Goal: Task Accomplishment & Management: Complete application form

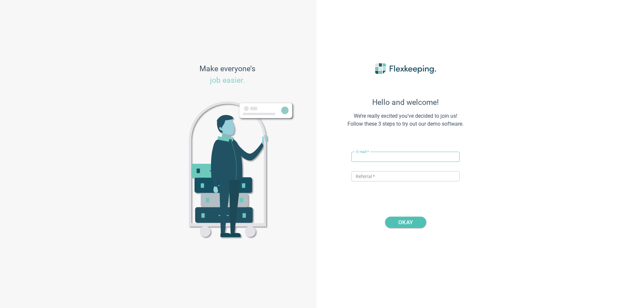
click at [390, 163] on div "E-mail   * ​" at bounding box center [406, 160] width 108 height 17
click at [395, 155] on input "text" at bounding box center [406, 157] width 108 height 10
drag, startPoint x: 383, startPoint y: 157, endPoint x: 365, endPoint y: 157, distance: 18.5
click at [365, 157] on input "vito+vitohotel@flexkeeping.com" at bounding box center [406, 157] width 108 height 10
paste input "Comfort Hotel Vesterbro"
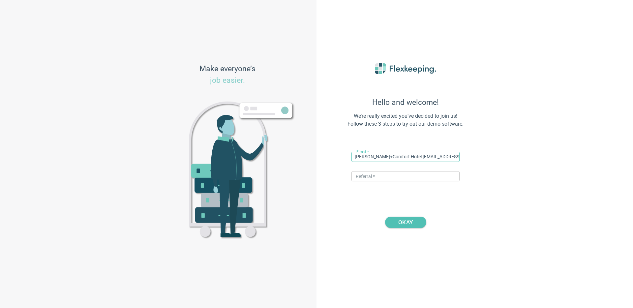
click at [384, 157] on input "vito+Comfort Hotel Vesterbro@flexkeeping.com" at bounding box center [406, 157] width 108 height 10
click at [396, 157] on input "vito+ComfortHotel Vesterbro@flexkeeping.com" at bounding box center [406, 157] width 108 height 10
type input "vito+ComfortHotelVesterbro@flexkeeping.com"
click at [389, 175] on input "text" at bounding box center [406, 176] width 108 height 10
click at [387, 179] on input "text" at bounding box center [406, 176] width 108 height 10
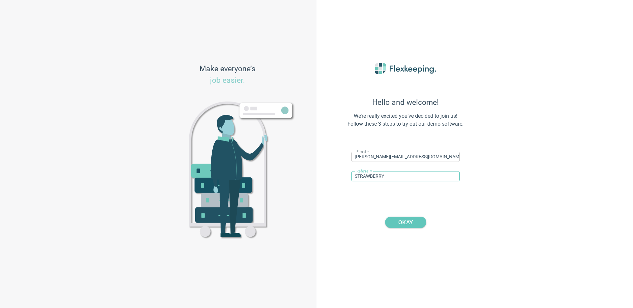
type input "STRAWBERRY"
click at [405, 221] on span "OKAY" at bounding box center [405, 222] width 15 height 11
click at [400, 167] on div "E-mail   * vito+ComfortHotelVesterbro@flexkeeping.com ​ Referral   * STRAWBERRY…" at bounding box center [406, 158] width 108 height 18
click at [400, 177] on input "STRAWBERRY" at bounding box center [406, 176] width 108 height 10
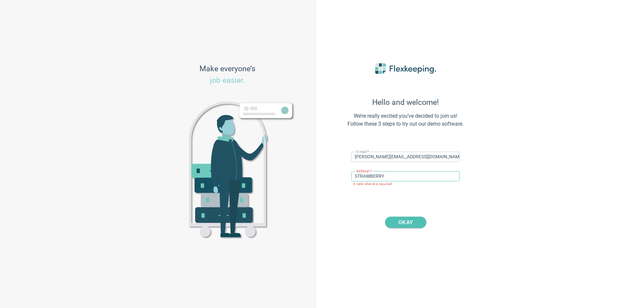
click at [400, 177] on input "STRAWBERRY" at bounding box center [406, 176] width 108 height 10
click at [402, 221] on span "OKAY" at bounding box center [405, 222] width 15 height 11
click at [369, 160] on input "text" at bounding box center [406, 157] width 108 height 10
type input "[PERSON_NAME][EMAIL_ADDRESS][DOMAIN_NAME]"
click at [393, 175] on input "text" at bounding box center [406, 176] width 108 height 10
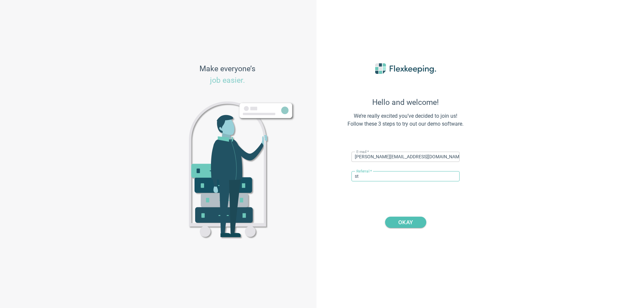
type input "s"
type input "strawberry"
click at [409, 225] on span "OKAY" at bounding box center [405, 222] width 15 height 11
click at [376, 156] on input "[PERSON_NAME][EMAIL_ADDRESS][DOMAIN_NAME]" at bounding box center [406, 157] width 108 height 10
type input "[PERSON_NAME][EMAIL_ADDRESS][DOMAIN_NAME]"
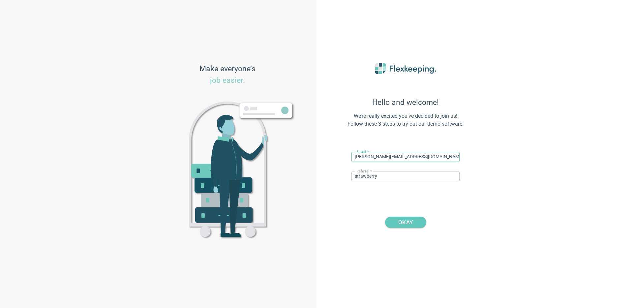
click at [405, 221] on span "OKAY" at bounding box center [405, 222] width 15 height 11
drag, startPoint x: 408, startPoint y: 179, endPoint x: 258, endPoint y: 172, distance: 149.6
click at [259, 172] on div "Make everyone’s job easier. Hello and welcome! We’re really excited you’ve deci…" at bounding box center [316, 154] width 633 height 308
drag, startPoint x: 387, startPoint y: 179, endPoint x: 271, endPoint y: 165, distance: 116.6
click at [271, 165] on div "Make everyone’s job easier. Hello and welcome! We’re really excited you’ve deci…" at bounding box center [316, 154] width 633 height 308
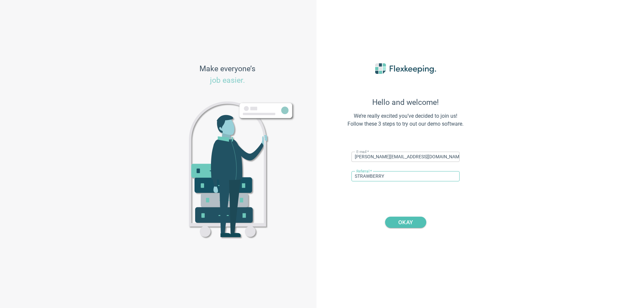
type input "STRAWBERRY"
click at [372, 151] on div "E-mail   * ​ Referral   * ​" at bounding box center [406, 158] width 108 height 18
click at [374, 154] on input "text" at bounding box center [406, 157] width 108 height 10
drag, startPoint x: 380, startPoint y: 159, endPoint x: 364, endPoint y: 157, distance: 16.3
click at [364, 157] on input "[PERSON_NAME][EMAIL_ADDRESS][DOMAIN_NAME]" at bounding box center [406, 157] width 108 height 10
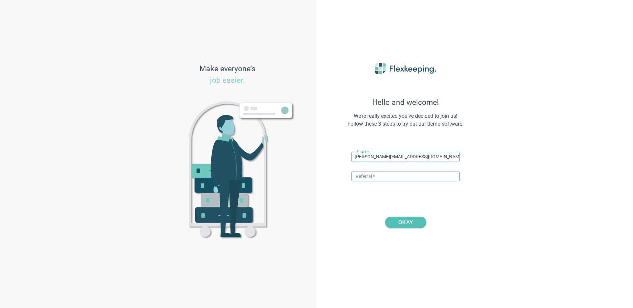
type input "[PERSON_NAME][EMAIL_ADDRESS][DOMAIN_NAME]"
click at [405, 181] on input "text" at bounding box center [406, 176] width 108 height 10
type input "s"
type input "STRAWBERRY"
click at [404, 222] on span "OKAY" at bounding box center [405, 222] width 15 height 11
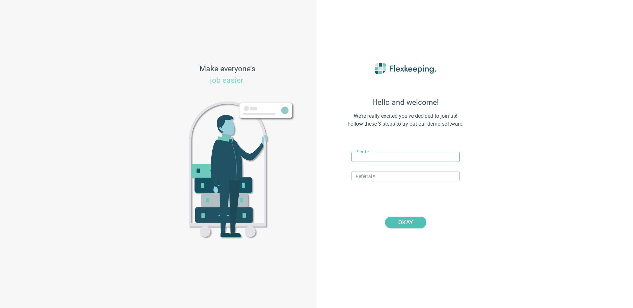
click at [363, 158] on input "text" at bounding box center [406, 157] width 108 height 10
drag, startPoint x: 380, startPoint y: 156, endPoint x: 366, endPoint y: 156, distance: 13.5
click at [366, 156] on input "[PERSON_NAME][EMAIL_ADDRESS][DOMAIN_NAME]" at bounding box center [406, 157] width 108 height 10
type input "vito+vesterbro@flexkeeping.com"
click at [369, 176] on input "text" at bounding box center [406, 176] width 108 height 10
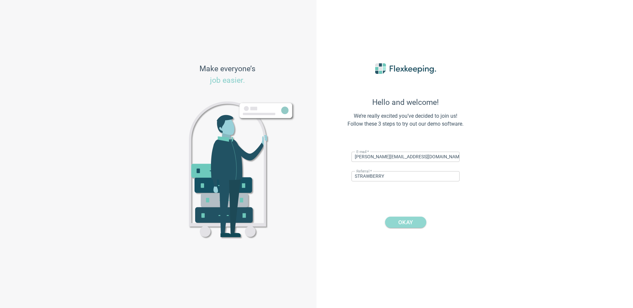
click at [399, 222] on span "OKAY" at bounding box center [405, 222] width 15 height 11
drag, startPoint x: 398, startPoint y: 177, endPoint x: 242, endPoint y: 171, distance: 156.8
click at [244, 172] on div "Make everyone’s job easier. Hello and welcome! We’re really excited you’ve deci…" at bounding box center [316, 154] width 633 height 308
click at [362, 183] on p "A valid referral is required!" at bounding box center [404, 183] width 102 height 3
click at [355, 176] on input "STRAWBERRY" at bounding box center [406, 176] width 108 height 10
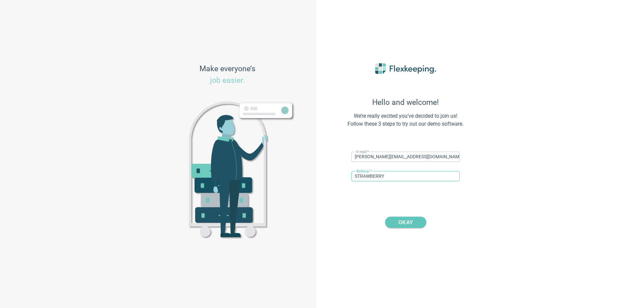
click at [409, 224] on span "OKAY" at bounding box center [405, 222] width 15 height 11
click at [405, 179] on input "STRAWBERRY" at bounding box center [406, 176] width 108 height 10
click at [356, 175] on input "STRAWBERRY" at bounding box center [406, 176] width 108 height 10
click at [393, 179] on input "STRAWBERRY" at bounding box center [406, 176] width 108 height 10
click at [399, 217] on span "OKAY" at bounding box center [405, 222] width 15 height 11
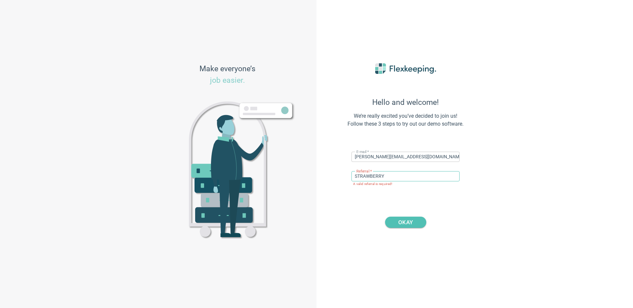
click at [388, 180] on input "STRAWBERRY" at bounding box center [406, 176] width 108 height 10
type input "STRAWBERRY"
click at [402, 222] on span "OKAY" at bounding box center [405, 222] width 15 height 11
click at [354, 176] on input "STRAWBERRY" at bounding box center [406, 176] width 108 height 10
click at [427, 159] on input "text" at bounding box center [406, 157] width 108 height 10
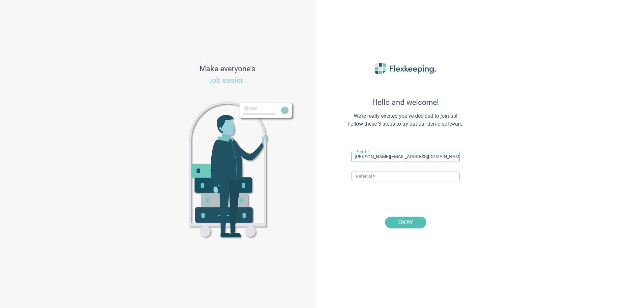
drag, startPoint x: 382, startPoint y: 157, endPoint x: 366, endPoint y: 157, distance: 15.5
click at [366, 157] on input "[PERSON_NAME][EMAIL_ADDRESS][DOMAIN_NAME]" at bounding box center [406, 157] width 108 height 10
type input "[PERSON_NAME][EMAIL_ADDRESS][DOMAIN_NAME]"
click at [375, 177] on input "text" at bounding box center [406, 176] width 108 height 10
click at [413, 219] on span "OKAY" at bounding box center [405, 222] width 15 height 11
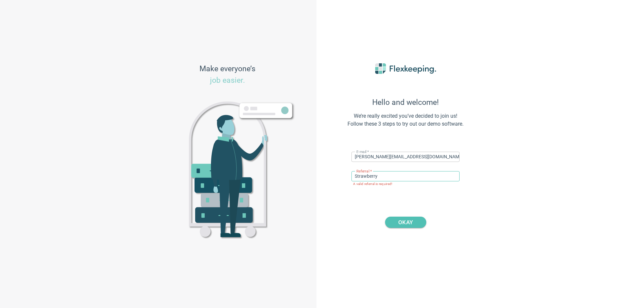
drag, startPoint x: 406, startPoint y: 180, endPoint x: 314, endPoint y: 179, distance: 92.0
click at [314, 179] on div "Make everyone’s job easier. Hello and welcome! We’re really excited you’ve deci…" at bounding box center [316, 154] width 633 height 308
type input "STRAWBERRY"
click at [395, 220] on span "OKAY" at bounding box center [405, 222] width 25 height 11
